Goal: Entertainment & Leisure: Browse casually

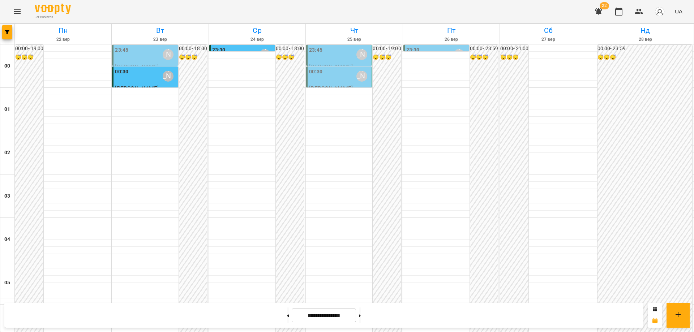
scroll to position [785, 0]
click at [287, 314] on icon at bounding box center [288, 315] width 2 height 3
type input "**********"
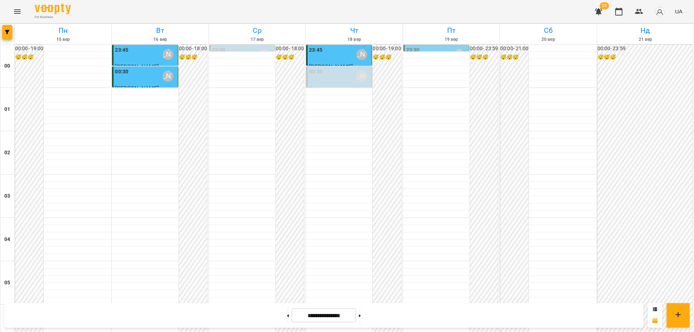
scroll to position [713, 0]
click at [15, 8] on icon "Menu" at bounding box center [17, 11] width 9 height 9
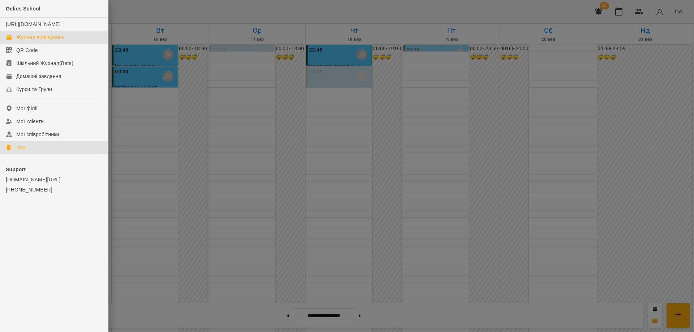
drag, startPoint x: 19, startPoint y: 155, endPoint x: 126, endPoint y: 223, distance: 126.9
click at [19, 151] on div "Ігри" at bounding box center [20, 147] width 9 height 7
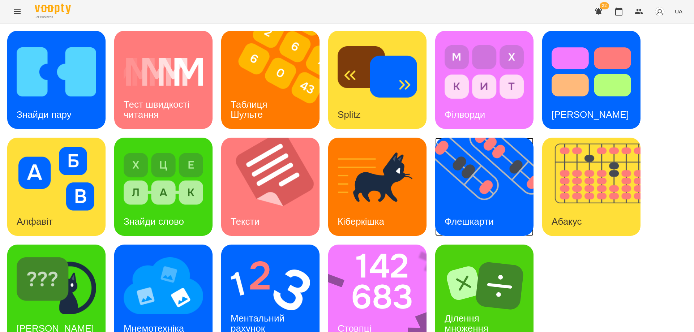
click at [466, 211] on div "Флешкарти" at bounding box center [469, 221] width 68 height 29
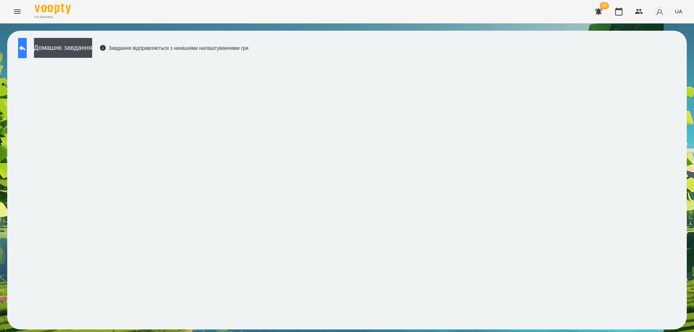
click at [23, 44] on button at bounding box center [22, 48] width 9 height 20
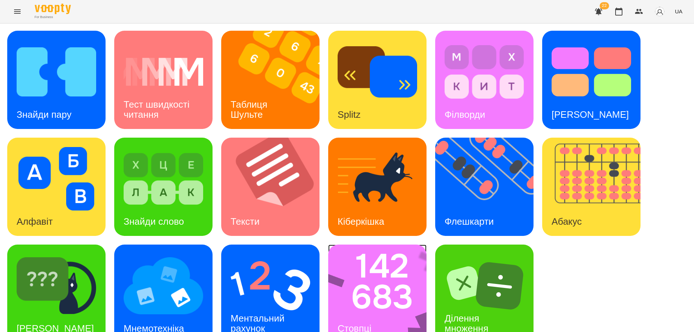
click at [370, 290] on img at bounding box center [382, 294] width 108 height 98
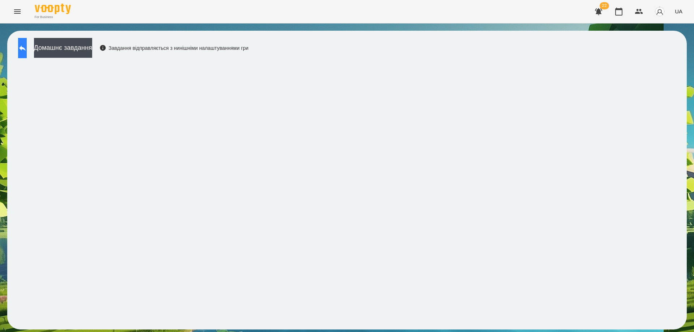
click at [27, 53] on button at bounding box center [22, 48] width 9 height 20
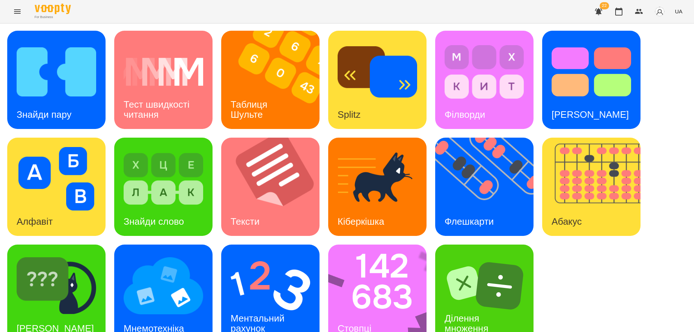
scroll to position [18, 0]
click at [245, 272] on img at bounding box center [269, 286] width 79 height 64
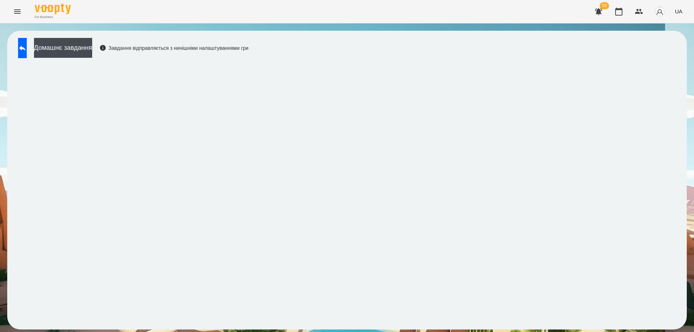
click at [436, 2] on div "For Business 22 UA" at bounding box center [347, 11] width 694 height 23
click at [681, 10] on span "UA" at bounding box center [679, 12] width 8 height 8
click at [661, 58] on div "Русский" at bounding box center [664, 53] width 37 height 13
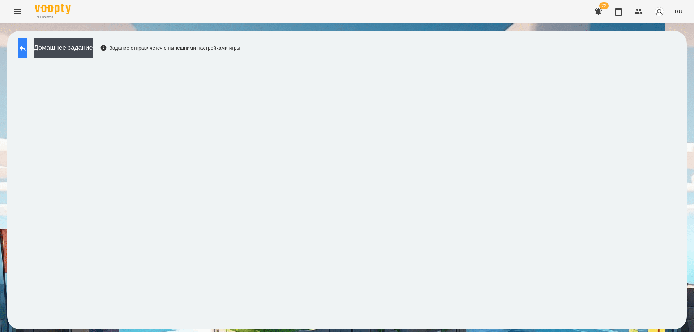
click at [27, 49] on button at bounding box center [22, 48] width 9 height 20
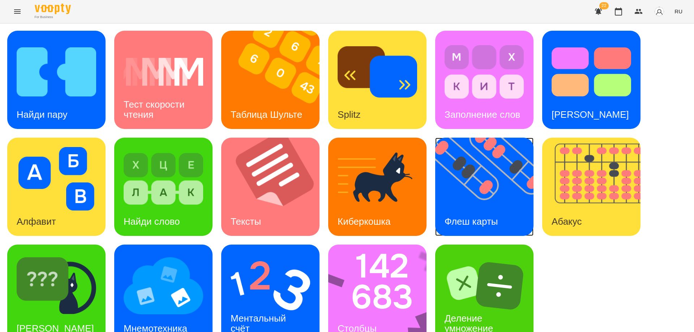
click at [491, 204] on img at bounding box center [488, 187] width 107 height 98
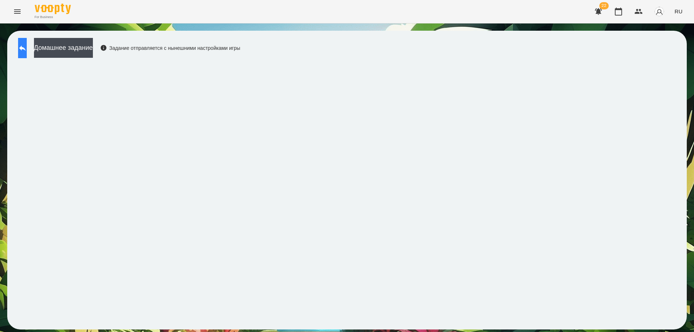
click at [27, 49] on icon at bounding box center [22, 48] width 9 height 9
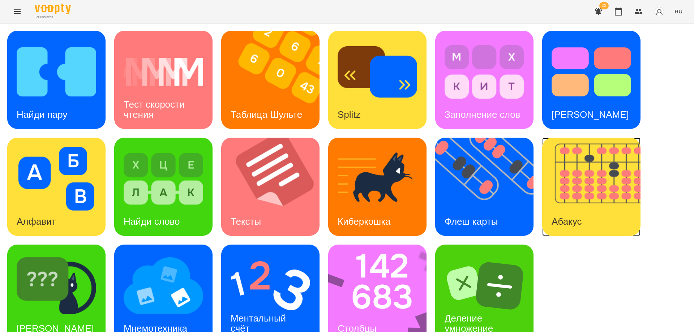
click at [560, 189] on img at bounding box center [595, 187] width 107 height 98
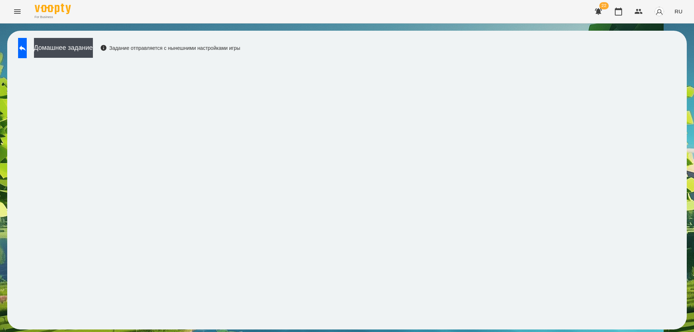
click at [17, 49] on div "Домашнее задание Задание отправляется с нынешними настройками игры" at bounding box center [127, 50] width 226 height 24
click at [26, 48] on icon at bounding box center [22, 48] width 7 height 5
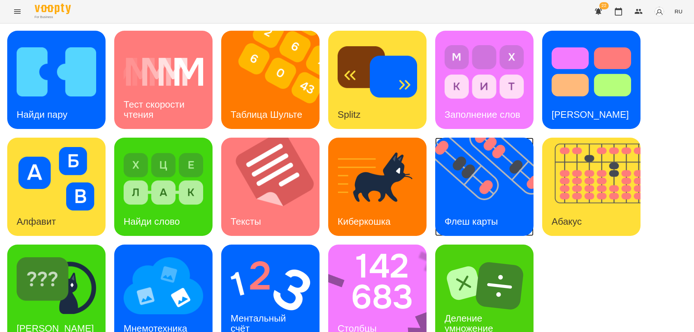
click at [466, 203] on img at bounding box center [488, 187] width 107 height 98
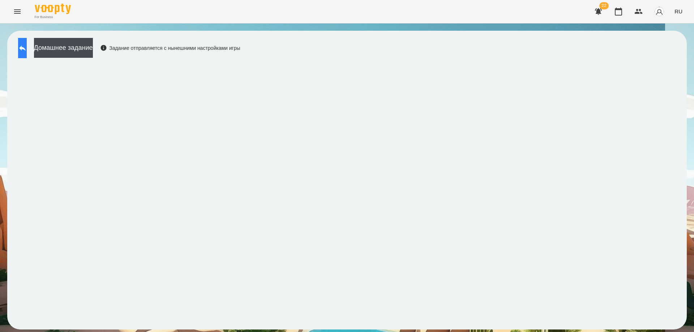
click at [27, 45] on icon at bounding box center [22, 48] width 9 height 9
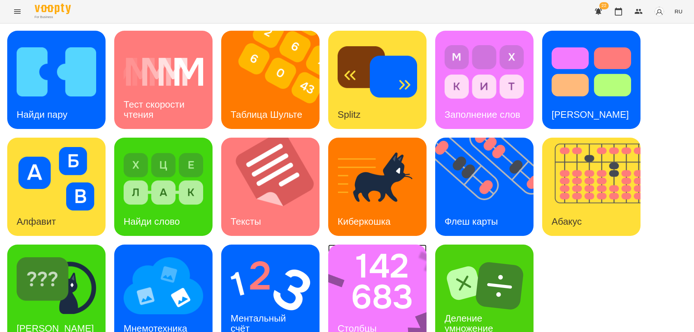
click at [373, 289] on img at bounding box center [382, 294] width 108 height 98
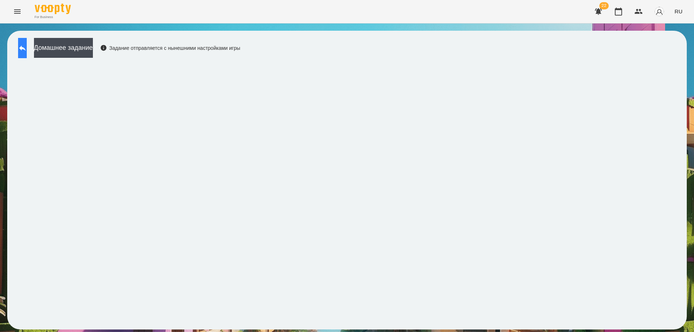
click at [22, 43] on button at bounding box center [22, 48] width 9 height 20
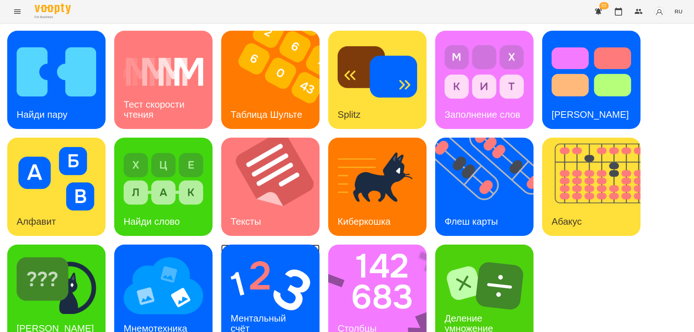
click at [249, 308] on div "Ментальный счёт" at bounding box center [259, 323] width 77 height 39
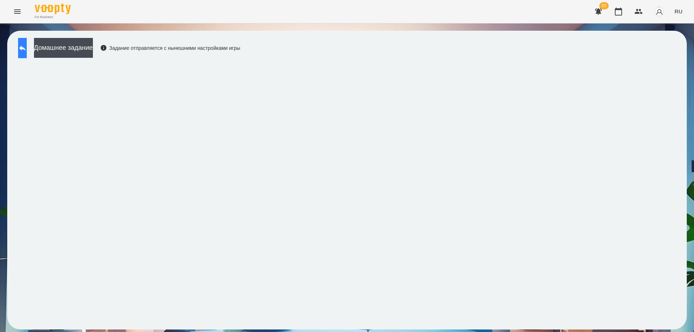
click at [23, 47] on button at bounding box center [22, 48] width 9 height 20
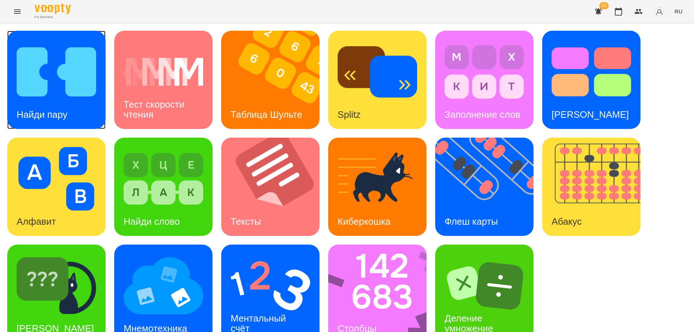
click at [55, 79] on img at bounding box center [56, 72] width 79 height 64
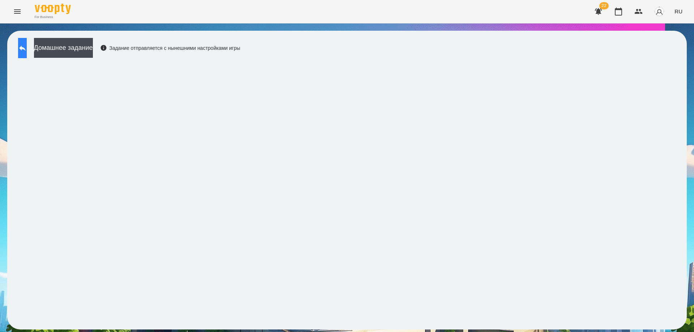
click at [26, 47] on icon at bounding box center [22, 48] width 9 height 9
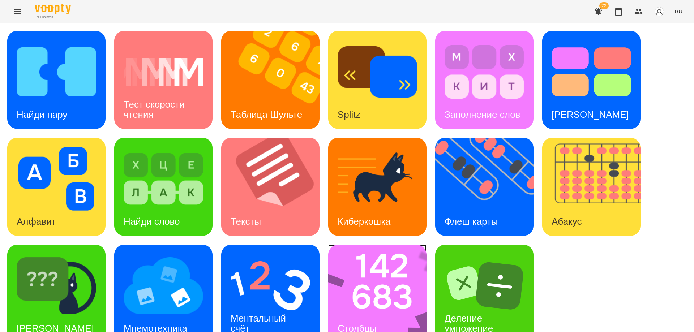
click at [369, 318] on div "Столбцы" at bounding box center [357, 328] width 58 height 29
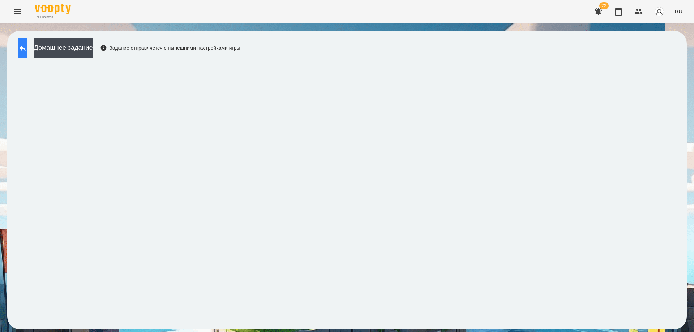
click at [27, 53] on button at bounding box center [22, 48] width 9 height 20
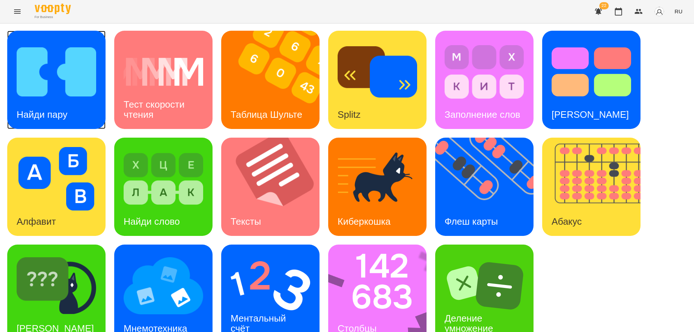
click at [63, 81] on img at bounding box center [56, 72] width 79 height 64
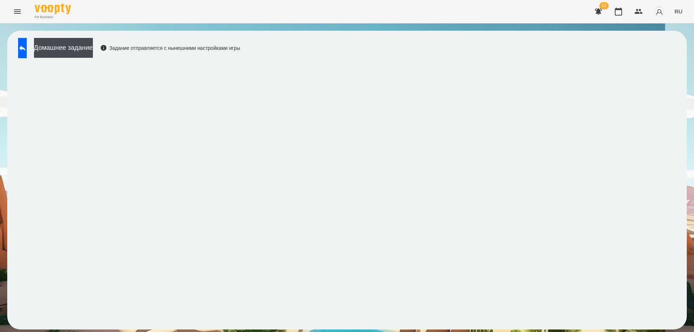
click at [677, 7] on button "RU" at bounding box center [678, 11] width 14 height 13
click at [663, 42] on div "Українська" at bounding box center [664, 40] width 37 height 13
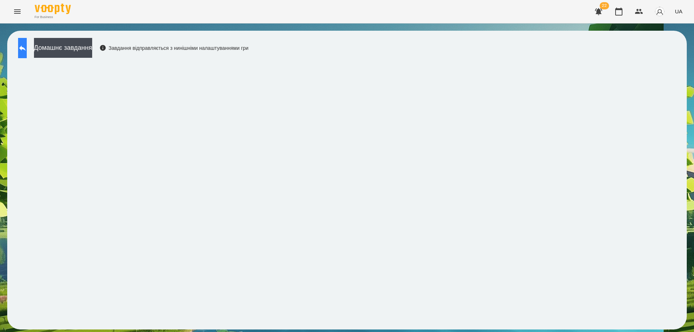
click at [27, 46] on icon at bounding box center [22, 48] width 9 height 9
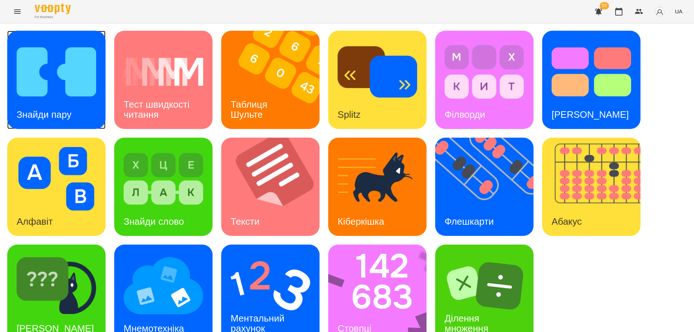
click at [74, 72] on img at bounding box center [56, 72] width 79 height 64
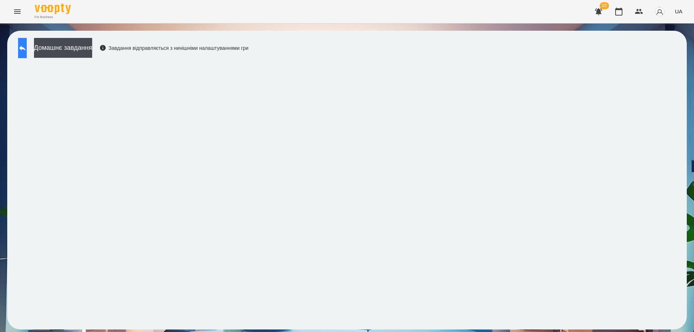
click at [21, 51] on button at bounding box center [22, 48] width 9 height 20
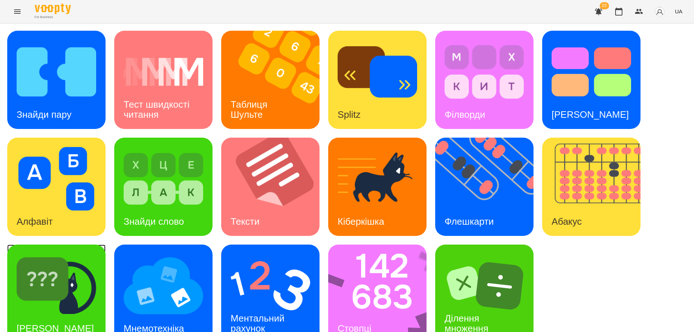
click at [56, 301] on img at bounding box center [56, 286] width 79 height 64
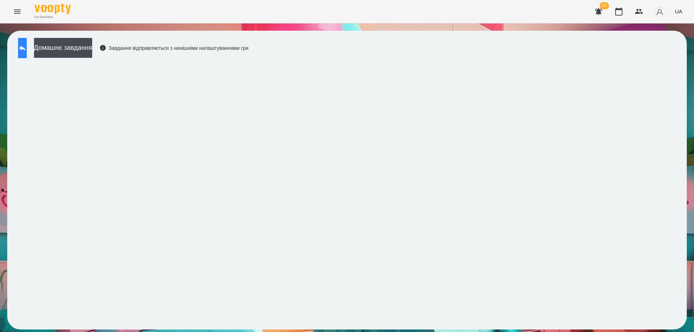
click at [24, 57] on button at bounding box center [22, 48] width 9 height 20
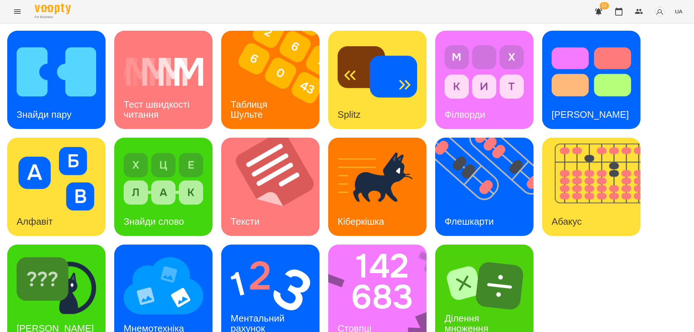
scroll to position [18, 0]
click at [457, 185] on img at bounding box center [488, 187] width 107 height 98
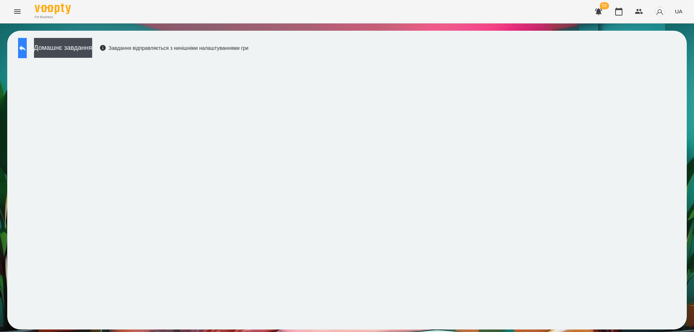
click at [27, 44] on button at bounding box center [22, 48] width 9 height 20
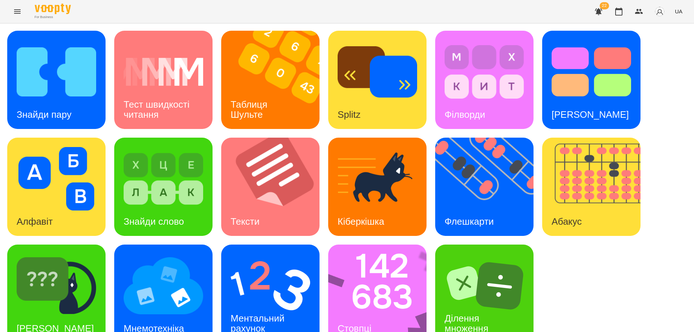
scroll to position [18, 0]
click at [376, 314] on div "Стовпці" at bounding box center [354, 328] width 52 height 29
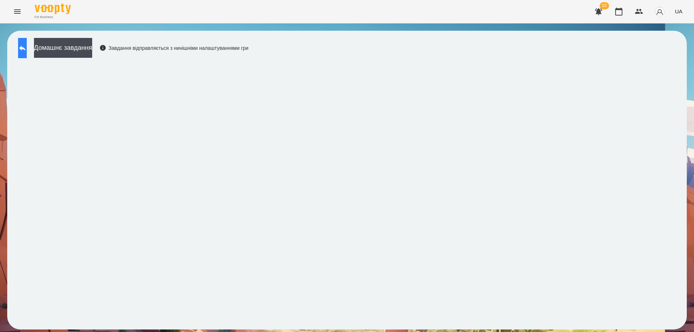
click at [23, 49] on button at bounding box center [22, 48] width 9 height 20
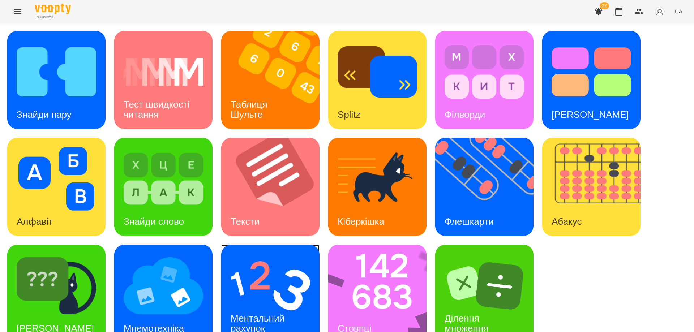
click at [260, 301] on img at bounding box center [269, 286] width 79 height 64
